Goal: Information Seeking & Learning: Find specific fact

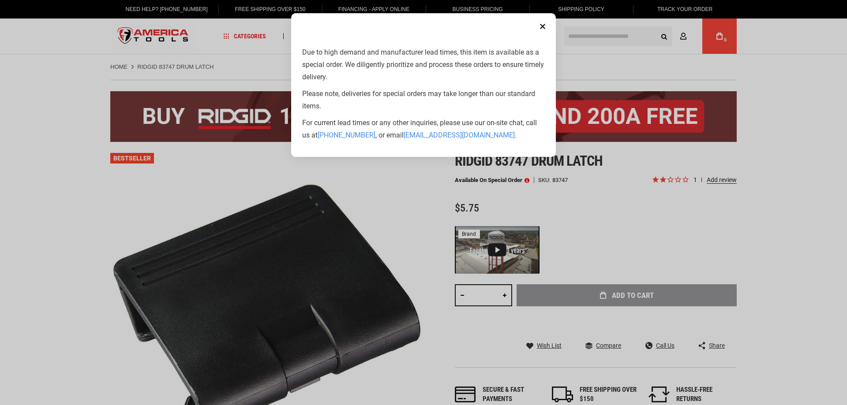
type input "**********"
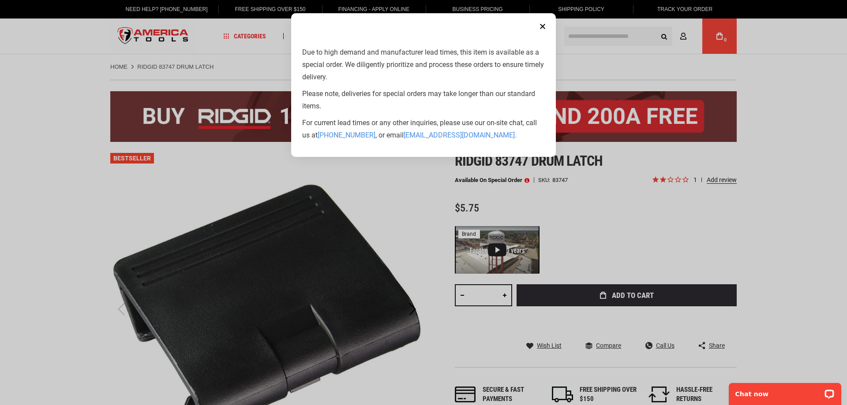
click at [637, 243] on aside "Close Due to high demand and manufacturer lead times, this item is available as…" at bounding box center [423, 202] width 847 height 405
click at [542, 24] on button "Close" at bounding box center [542, 27] width 18 height 18
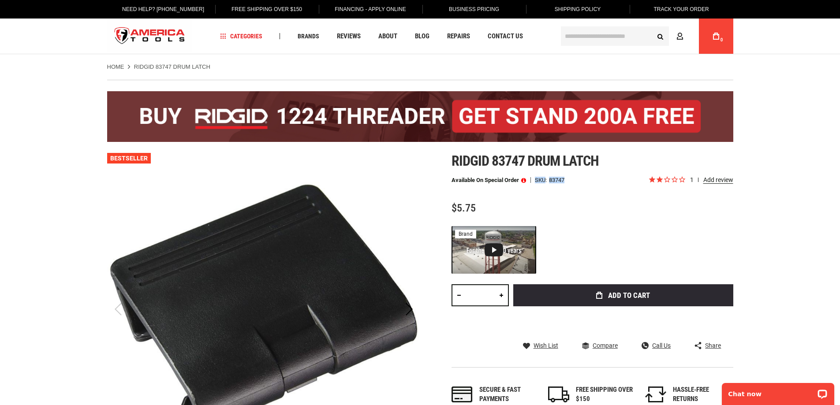
drag, startPoint x: 567, startPoint y: 180, endPoint x: 537, endPoint y: 181, distance: 29.6
click at [537, 181] on div "Available on Special Order SKU 83747" at bounding box center [549, 180] width 197 height 6
copy div "SKU 83747"
drag, startPoint x: 453, startPoint y: 163, endPoint x: 602, endPoint y: 165, distance: 149.5
click at [602, 165] on h1 "Ridgid 83747 drum latch" at bounding box center [592, 161] width 282 height 16
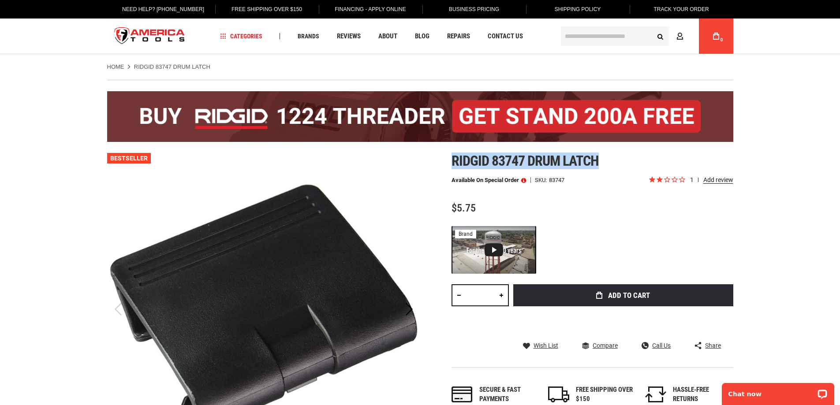
copy span "Ridgid 83747 drum latch"
drag, startPoint x: 450, startPoint y: 179, endPoint x: 520, endPoint y: 179, distance: 70.1
click at [520, 179] on div "Skip to the end of the images gallery Skip to the beginning of the images galle…" at bounding box center [420, 327] width 626 height 348
copy p "Available on Special Order"
